Goal: Task Accomplishment & Management: Manage account settings

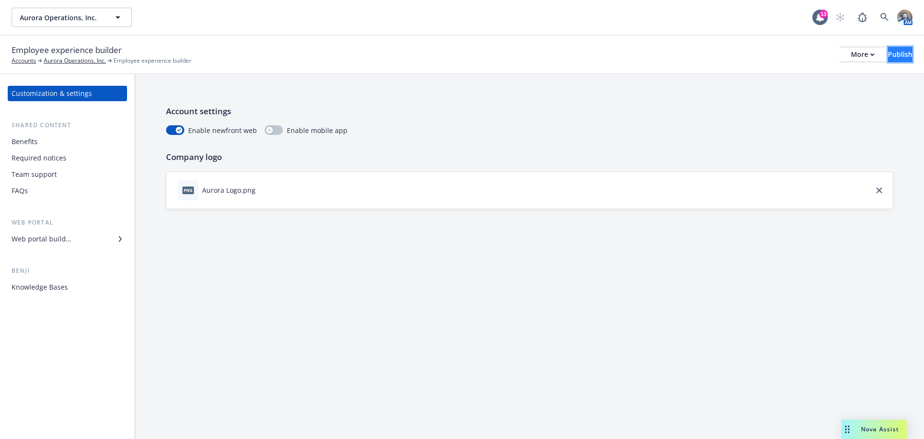
click at [893, 56] on div "Publish" at bounding box center [900, 54] width 25 height 14
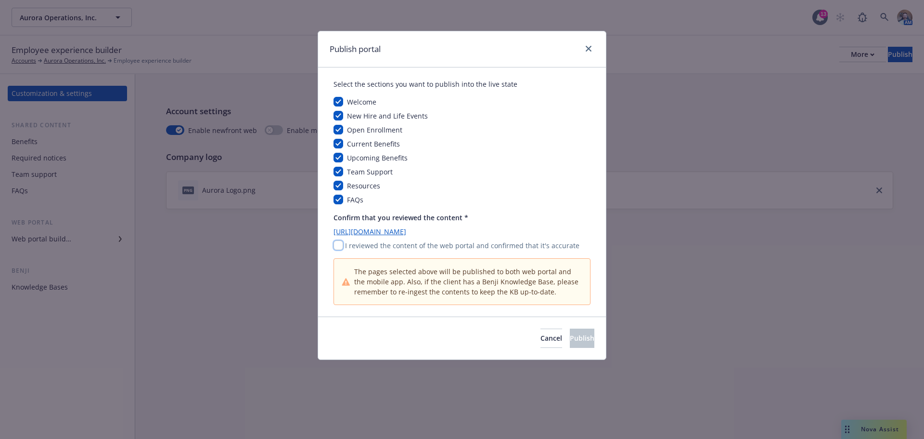
click at [341, 242] on input "checkbox" at bounding box center [339, 245] width 10 height 10
checkbox input "true"
click at [570, 335] on span "Publish" at bounding box center [582, 337] width 25 height 9
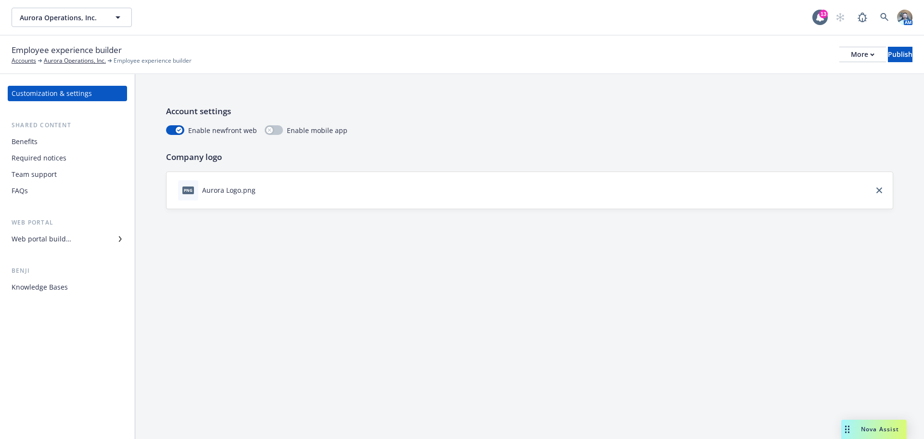
click at [33, 143] on div "Benefits" at bounding box center [25, 141] width 26 height 15
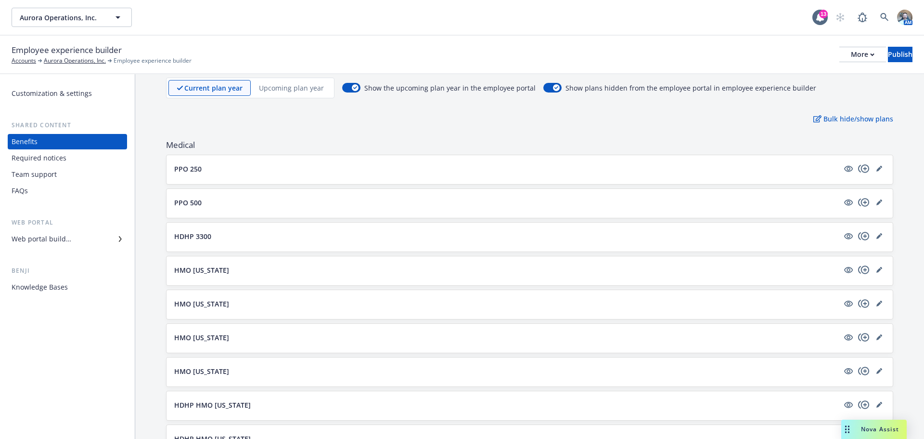
scroll to position [96, 0]
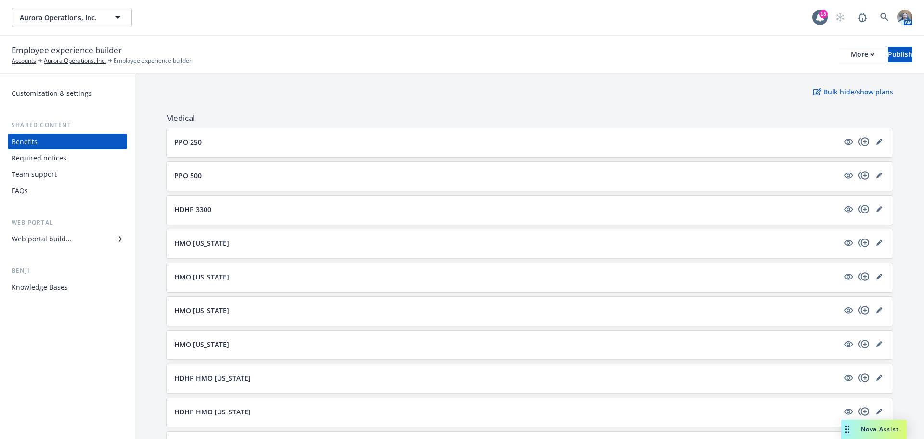
click at [196, 245] on p "HMO [US_STATE]" at bounding box center [201, 243] width 55 height 10
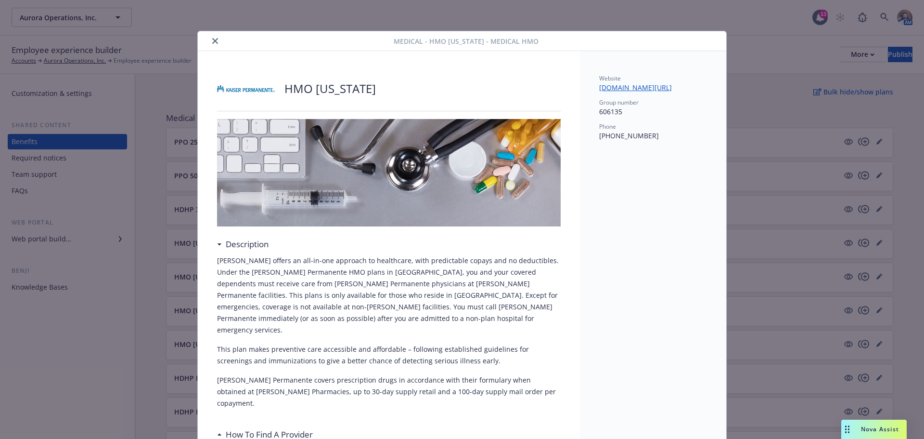
click at [213, 47] on div "Medical - HMO [US_STATE] - Medical HMO" at bounding box center [462, 41] width 529 height 20
click at [213, 44] on button "close" at bounding box center [215, 41] width 12 height 12
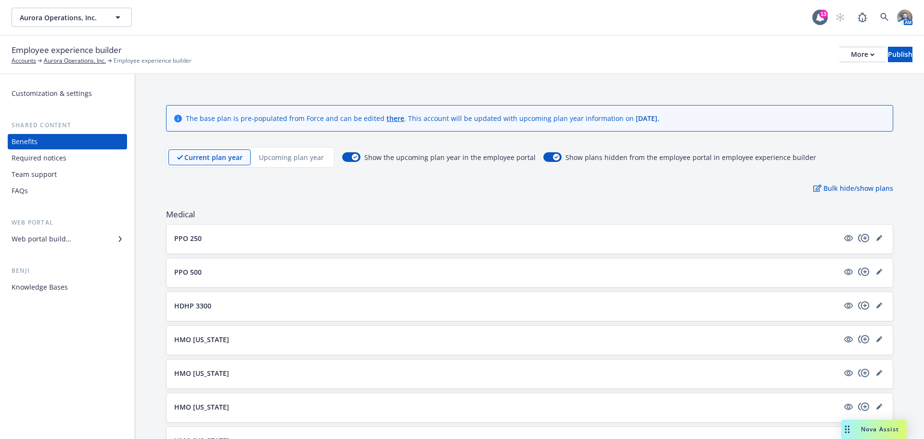
click at [282, 150] on div "Upcoming plan year" at bounding box center [291, 157] width 81 height 16
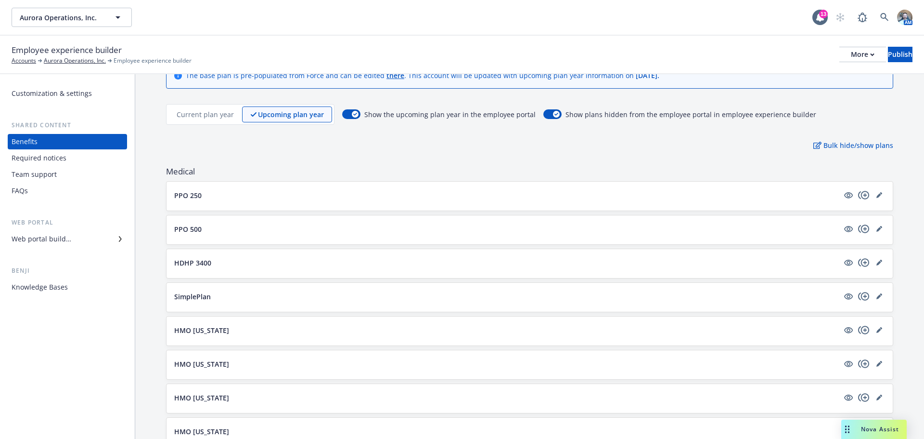
scroll to position [48, 0]
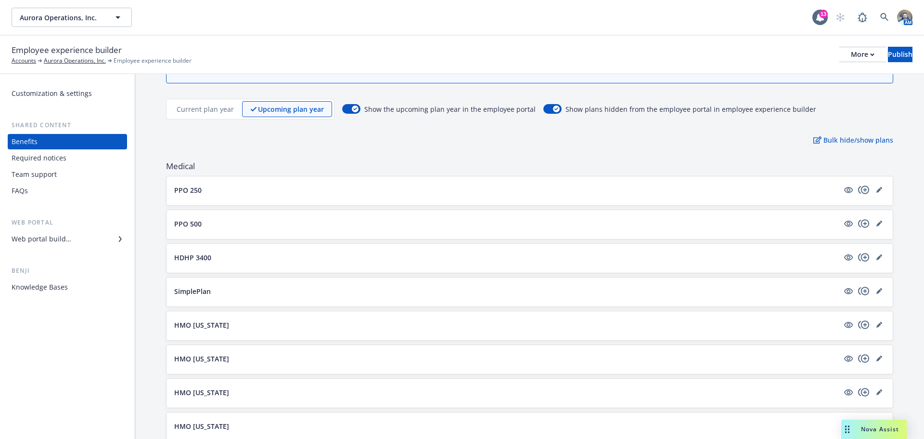
click at [214, 326] on p "HMO [US_STATE]" at bounding box center [201, 325] width 55 height 10
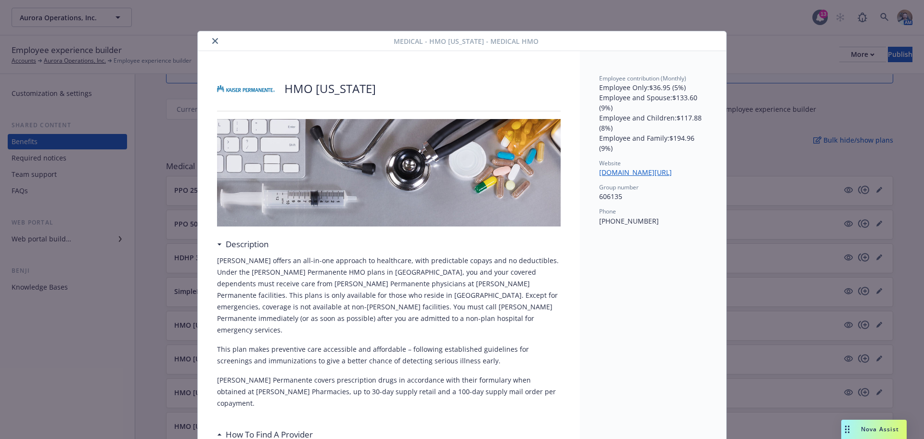
click at [212, 31] on div "Medical - HMO [US_STATE] - Medical HMO" at bounding box center [462, 41] width 529 height 20
click at [213, 34] on div "Medical - HMO [US_STATE] - Medical HMO" at bounding box center [462, 41] width 529 height 20
click at [214, 41] on icon "close" at bounding box center [215, 41] width 6 height 6
